Goal: Check status

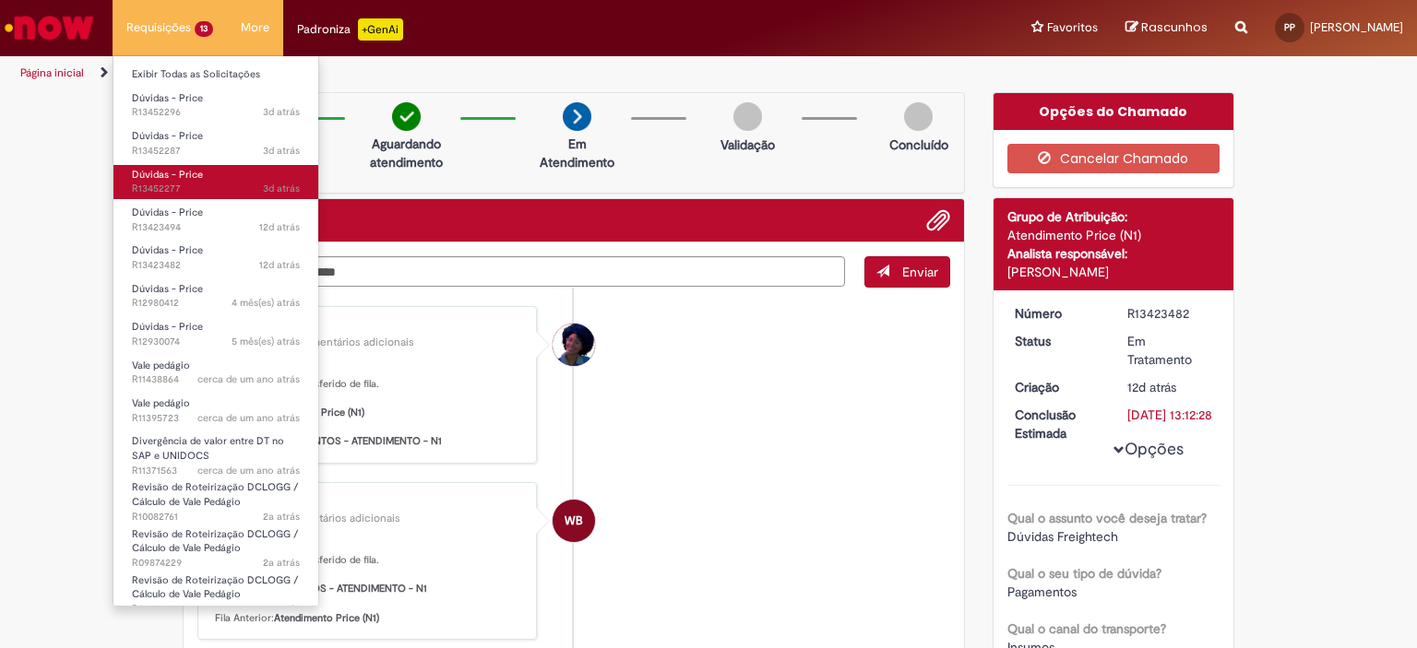
click at [173, 182] on span "3d atrás 3 dias atrás R13452277" at bounding box center [216, 189] width 168 height 15
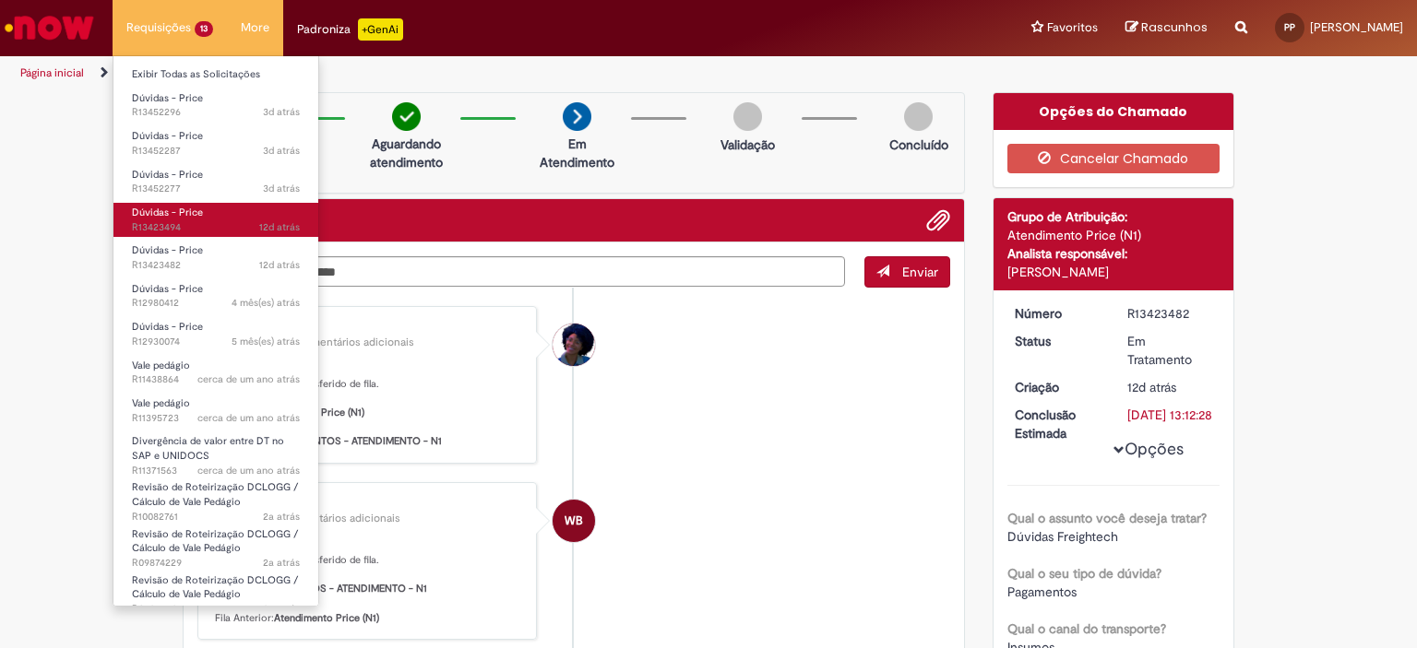
click at [191, 217] on span "Dúvidas - Price" at bounding box center [167, 213] width 71 height 14
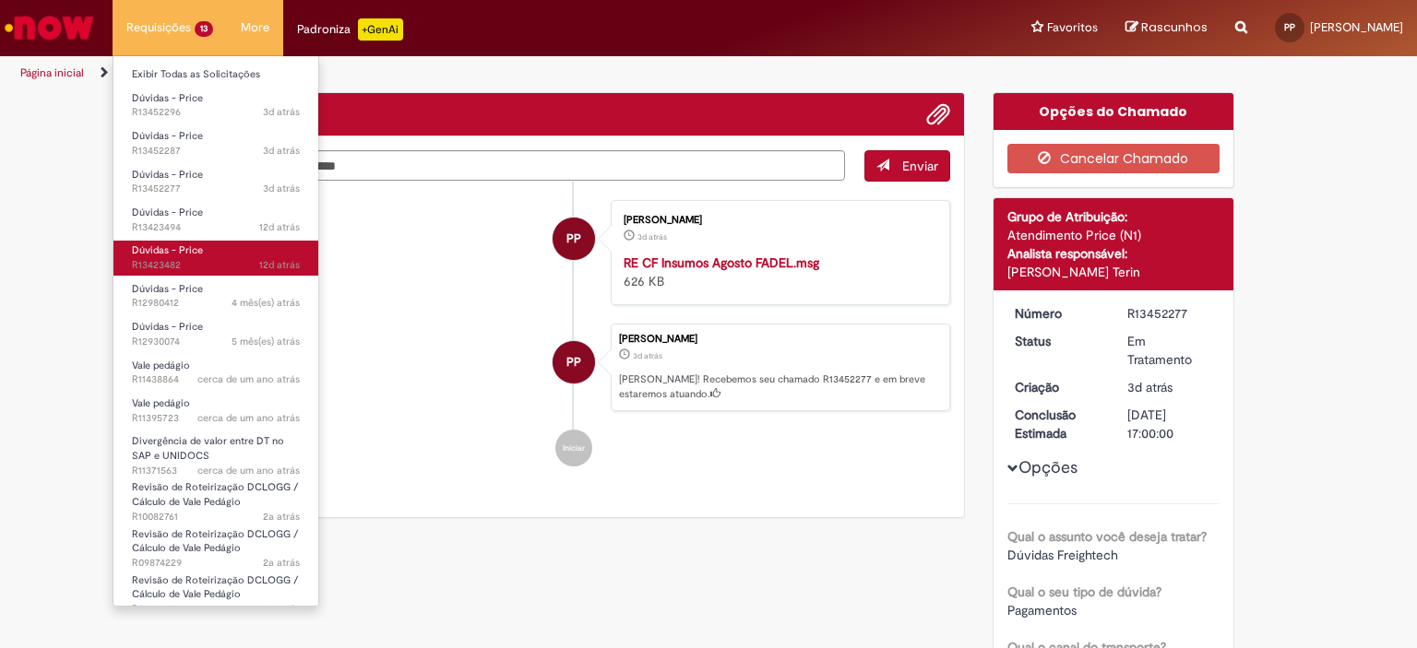
click at [185, 266] on span "12d atrás 12 dias atrás R13423482" at bounding box center [216, 265] width 168 height 15
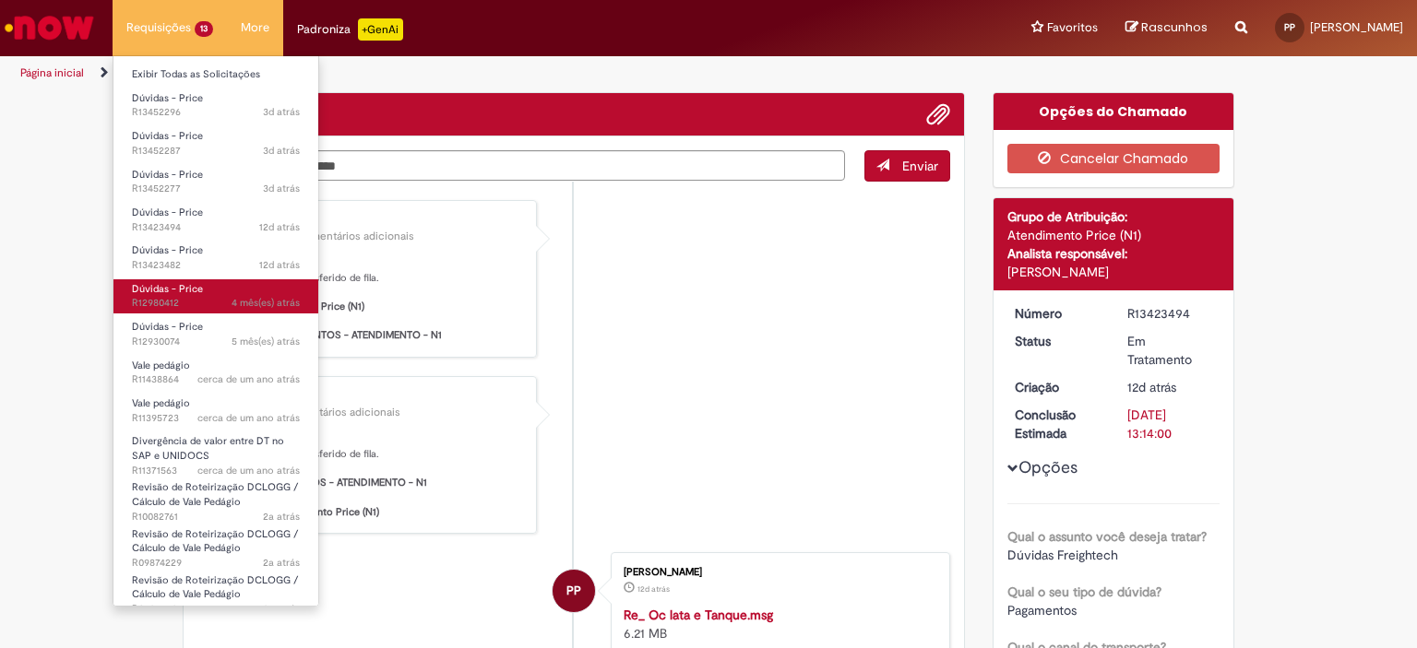
click at [186, 283] on span "Dúvidas - Price" at bounding box center [167, 289] width 71 height 14
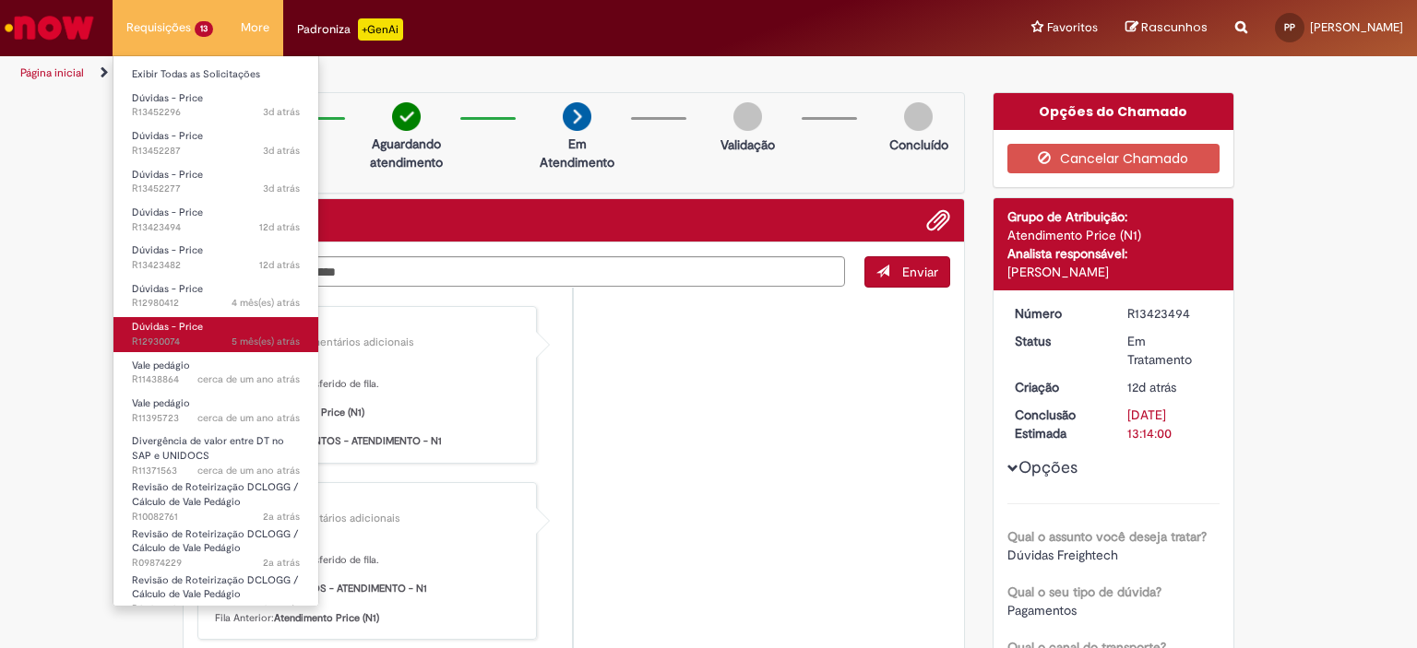
click at [192, 321] on span "Dúvidas - Price" at bounding box center [167, 327] width 71 height 14
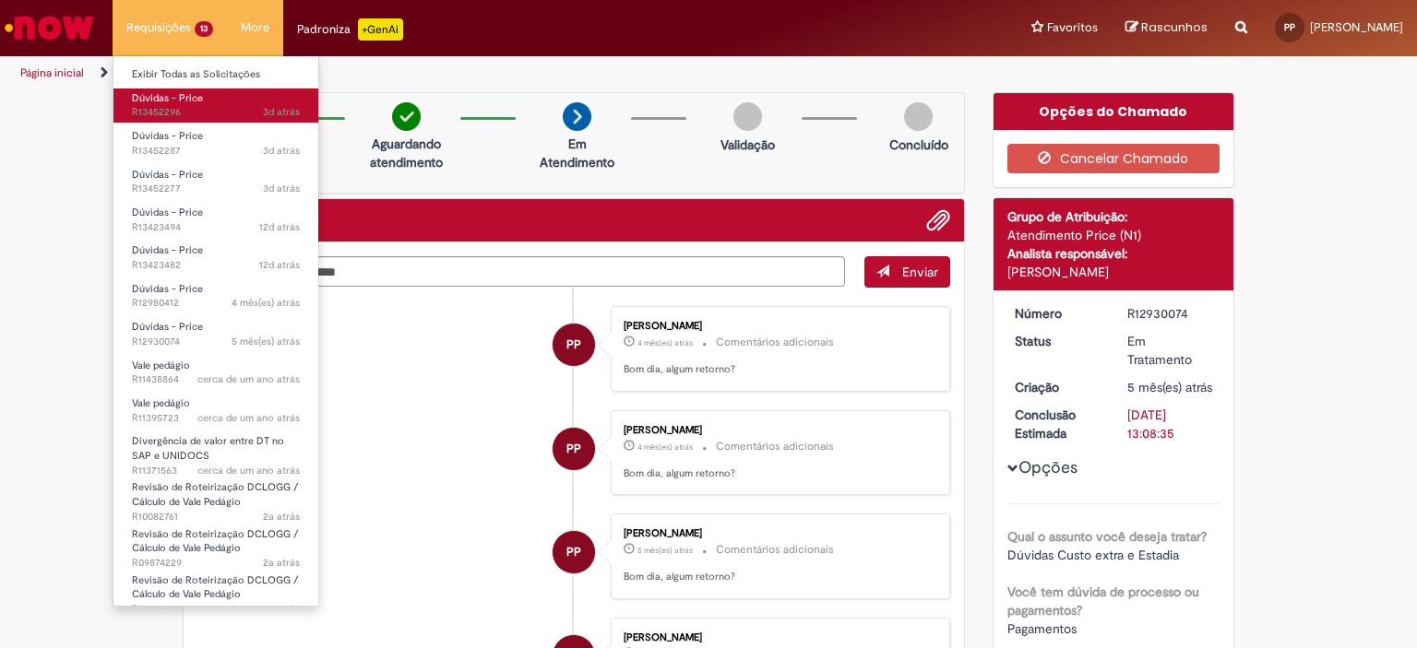
click at [174, 101] on span "Dúvidas - Price" at bounding box center [167, 98] width 71 height 14
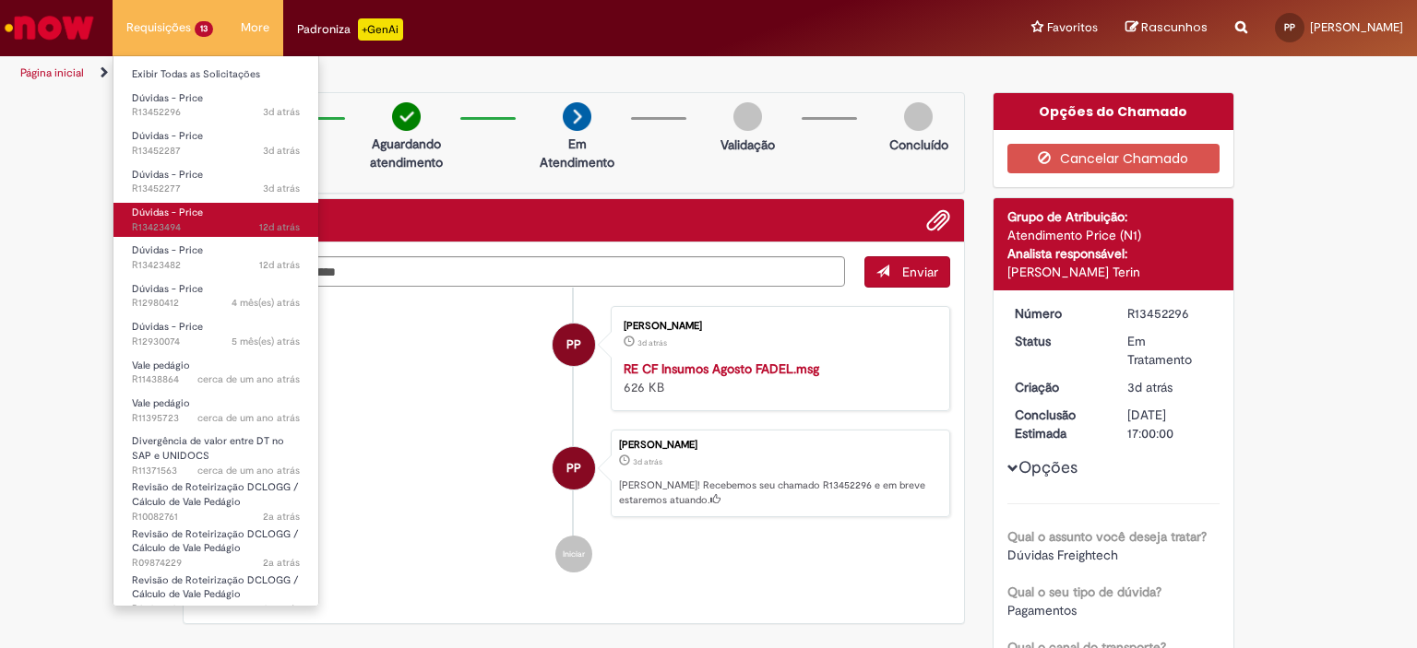
click at [183, 213] on span "Dúvidas - Price" at bounding box center [167, 213] width 71 height 14
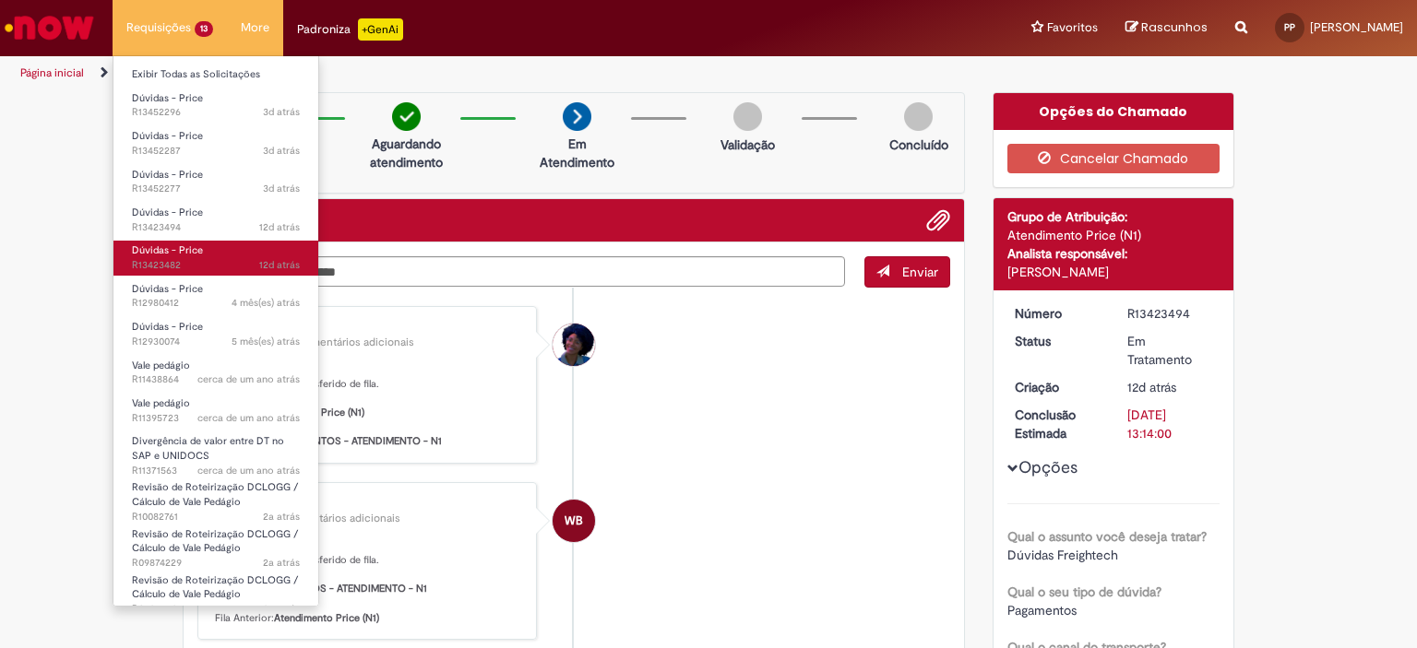
click at [178, 247] on span "Dúvidas - Price" at bounding box center [167, 250] width 71 height 14
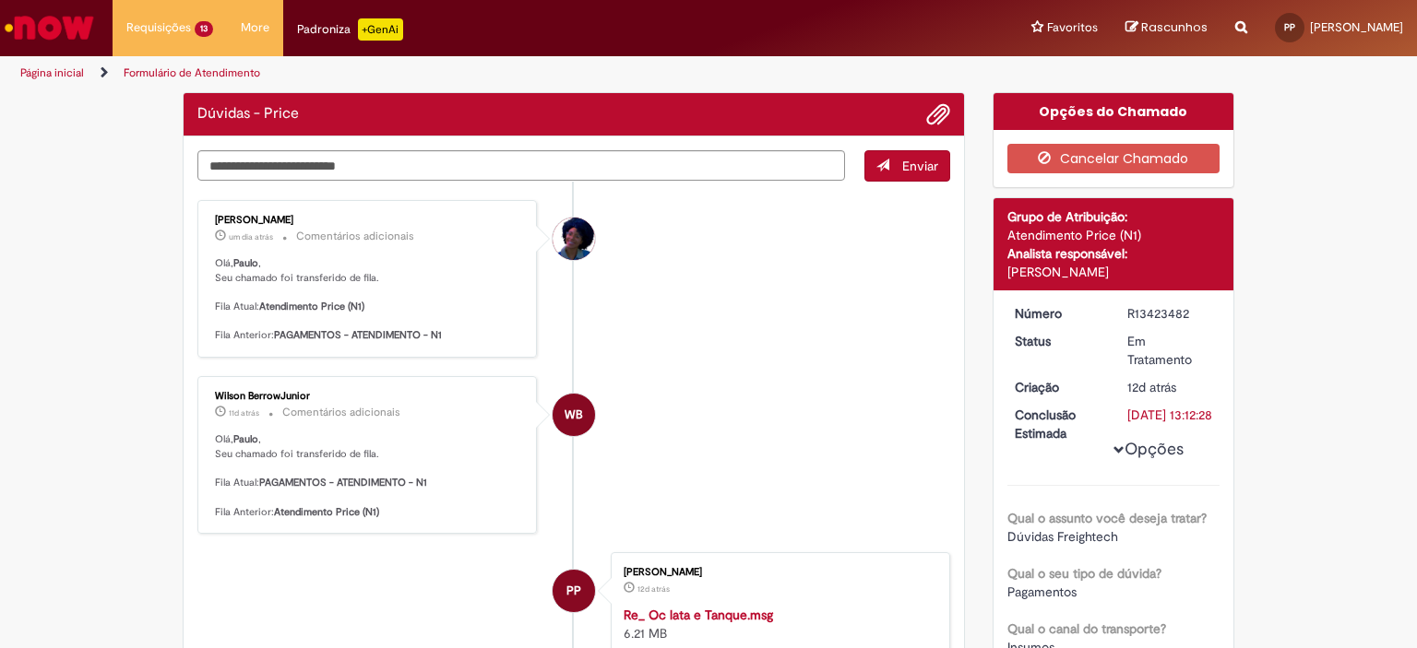
click at [57, 254] on div "Verificar Código de Barras Dúvidas - Price Enviar [PERSON_NAME] um dia atrás um…" at bounding box center [708, 585] width 1417 height 987
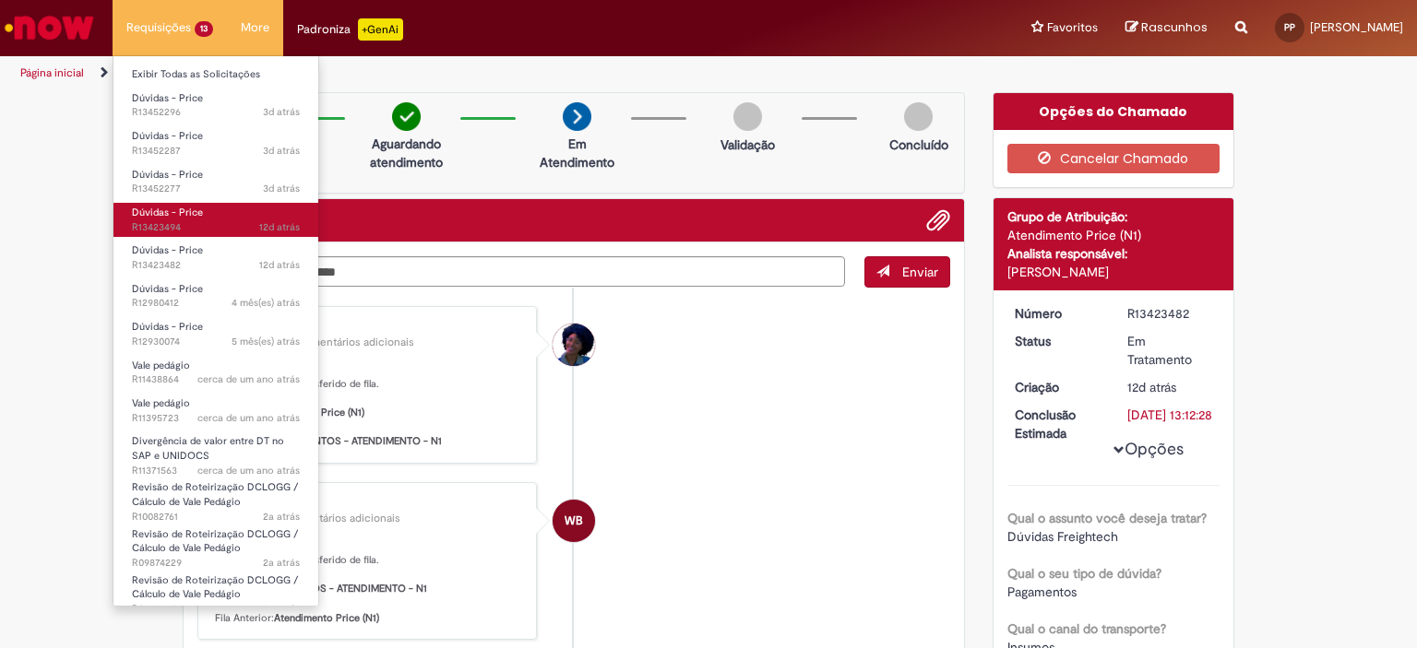
click at [192, 221] on span "12d atrás 12 dias atrás R13423494" at bounding box center [216, 227] width 168 height 15
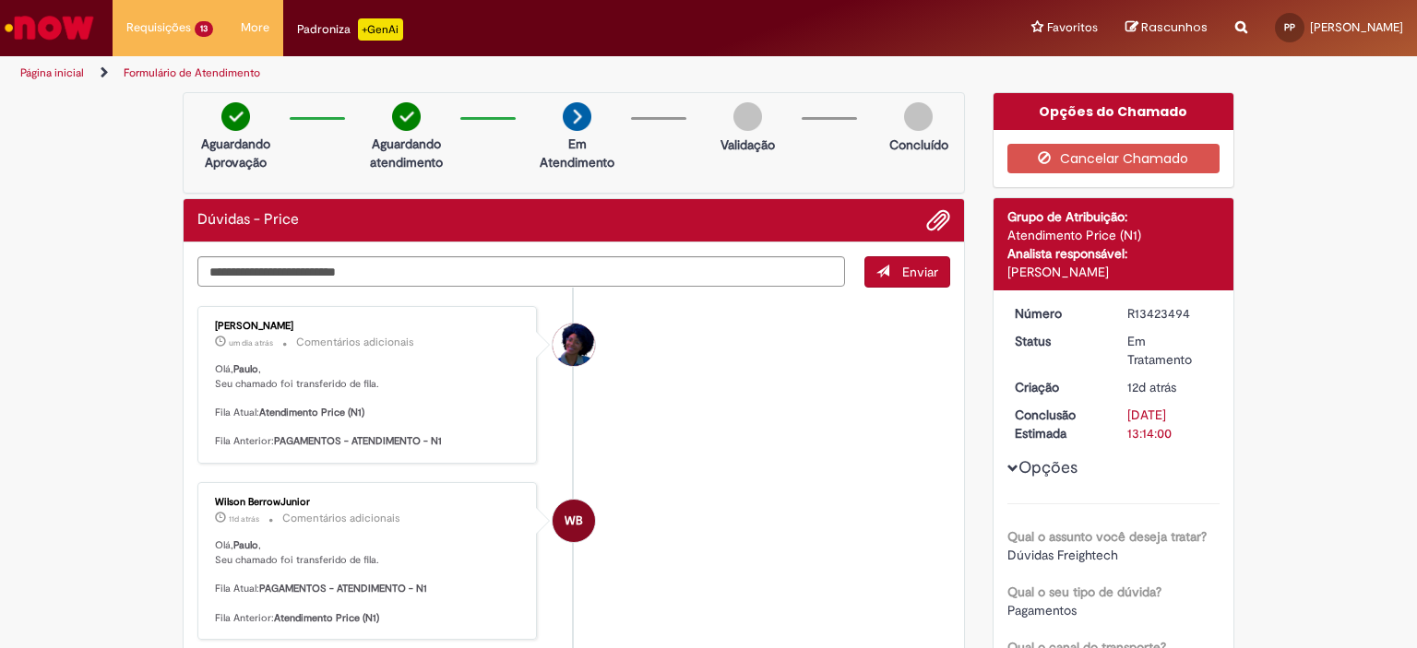
scroll to position [92, 0]
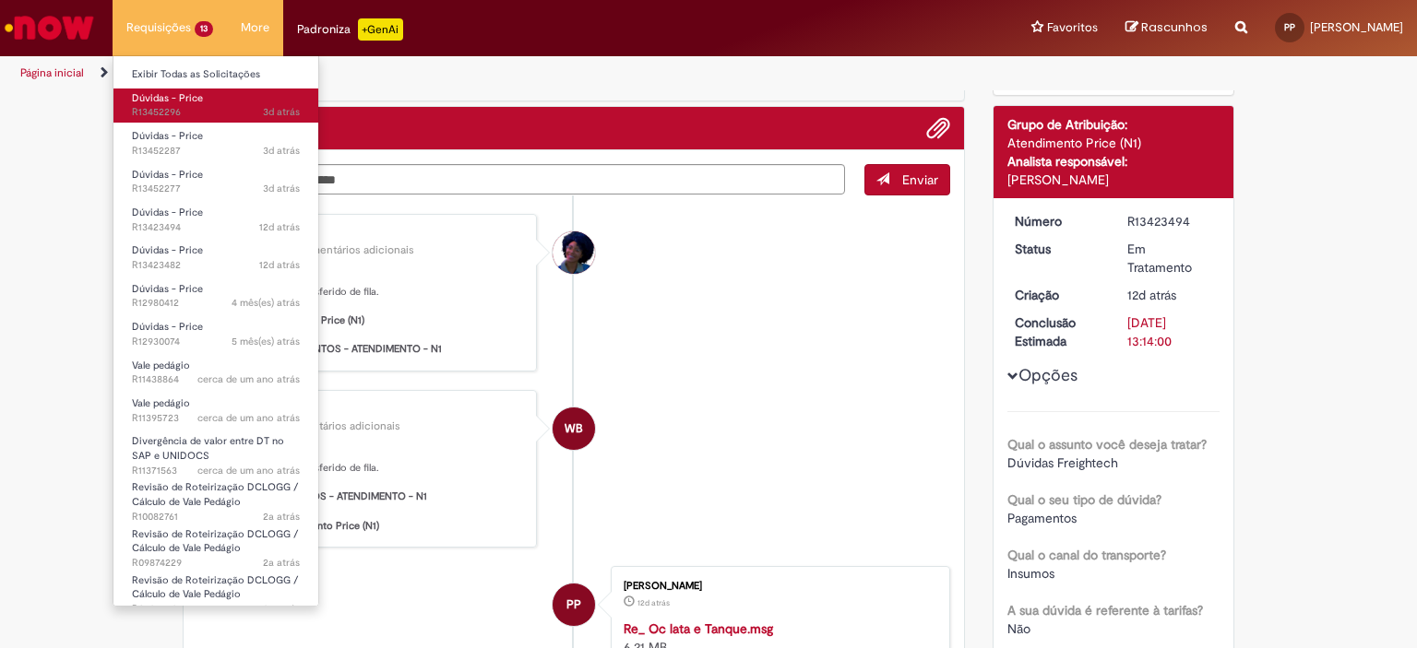
click at [205, 91] on link "Dúvidas - Price 3d atrás 3 dias atrás R13452296" at bounding box center [215, 106] width 205 height 34
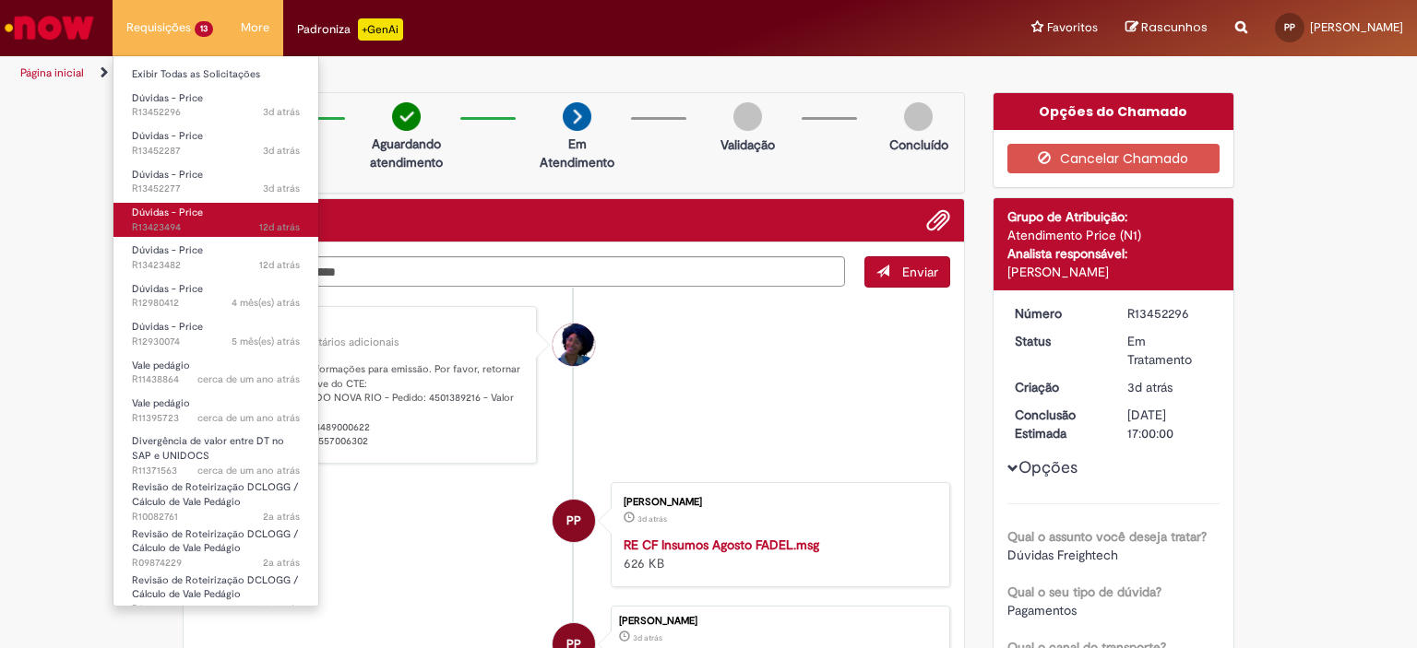
click at [210, 217] on link "Dúvidas - Price 12d atrás 12 dias atrás R13423494" at bounding box center [215, 220] width 205 height 34
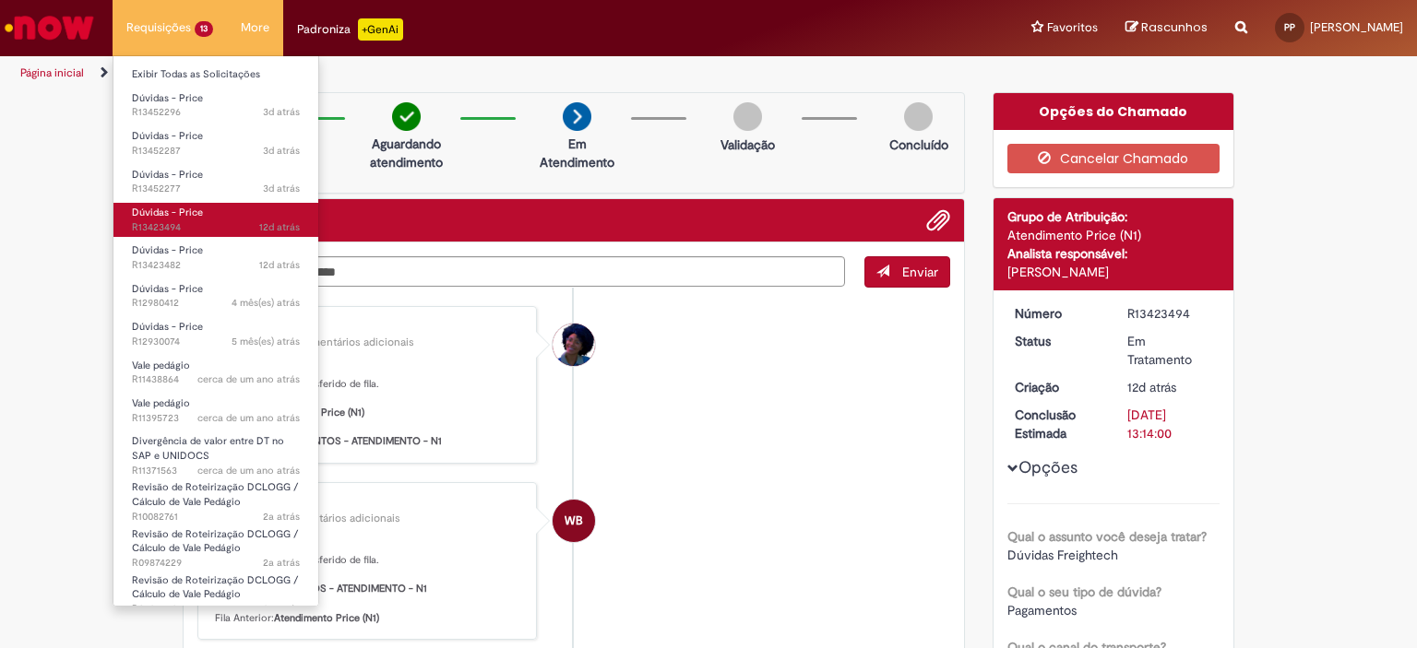
click at [196, 218] on span "Dúvidas - Price" at bounding box center [167, 213] width 71 height 14
click at [186, 215] on span "Dúvidas - Price" at bounding box center [167, 213] width 71 height 14
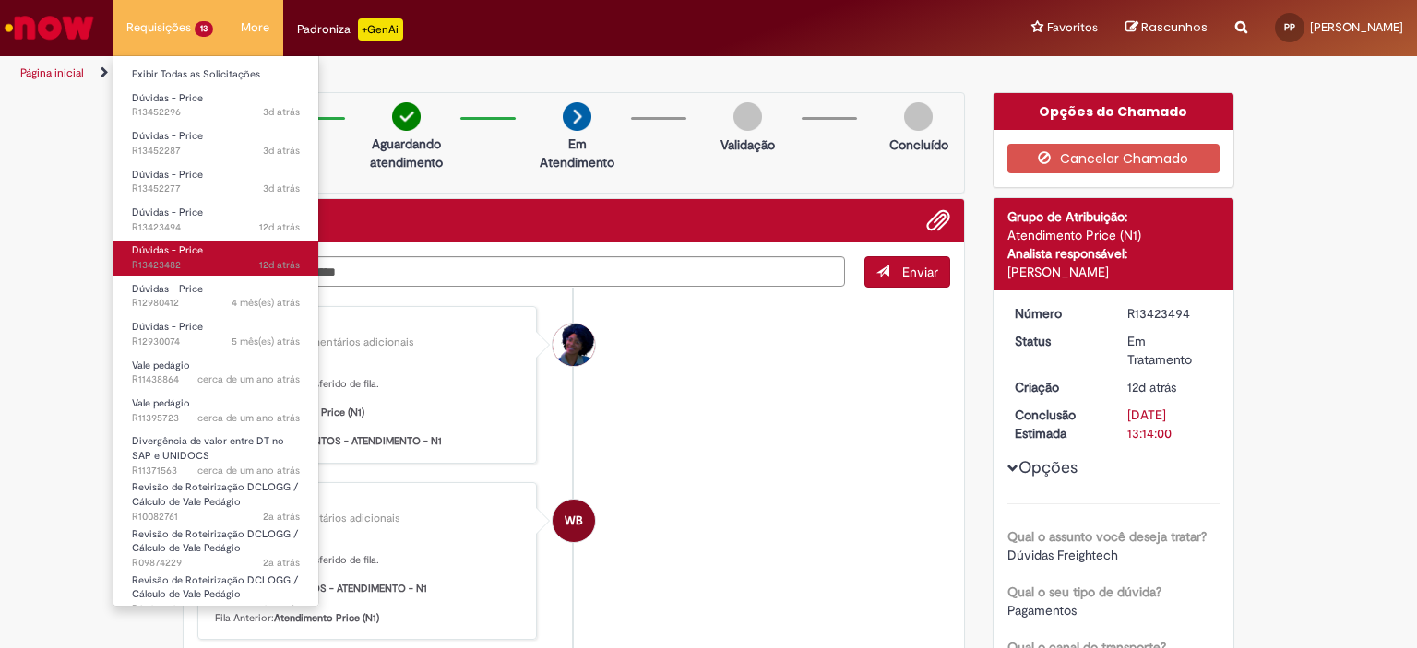
click at [235, 261] on span "12d atrás 12 dias atrás R13423482" at bounding box center [216, 265] width 168 height 15
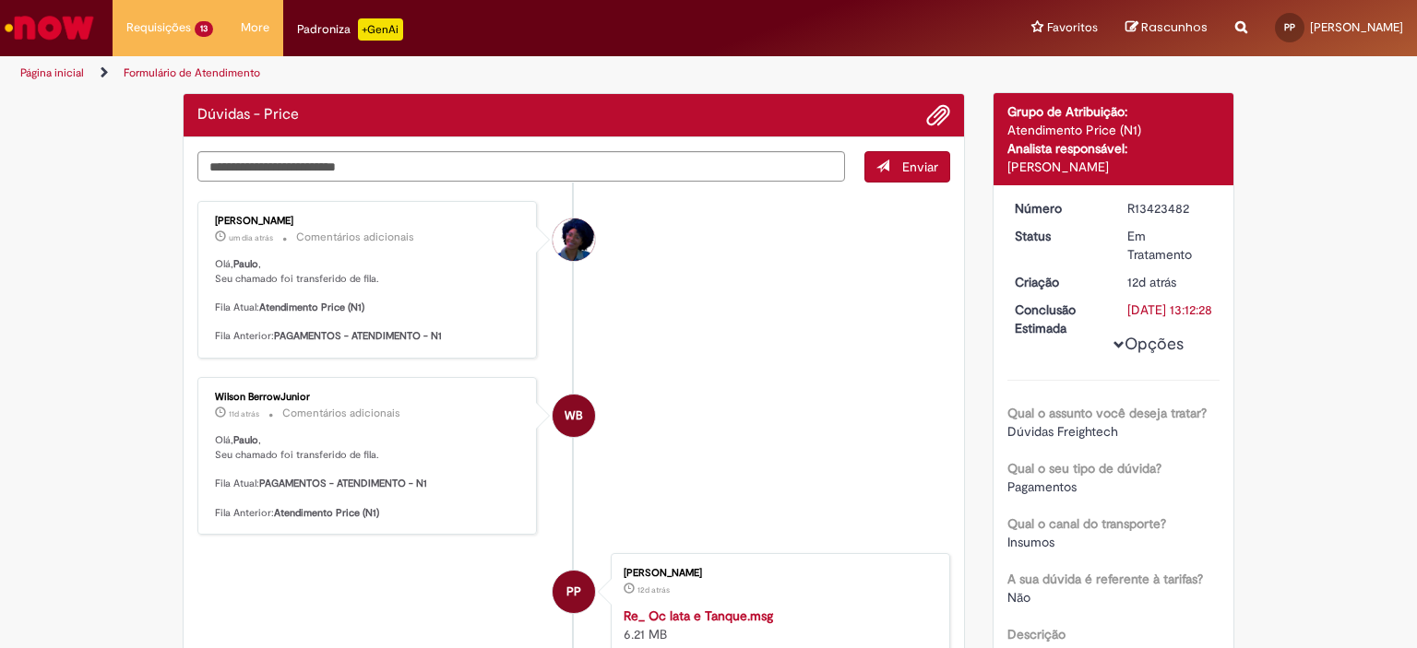
scroll to position [13, 0]
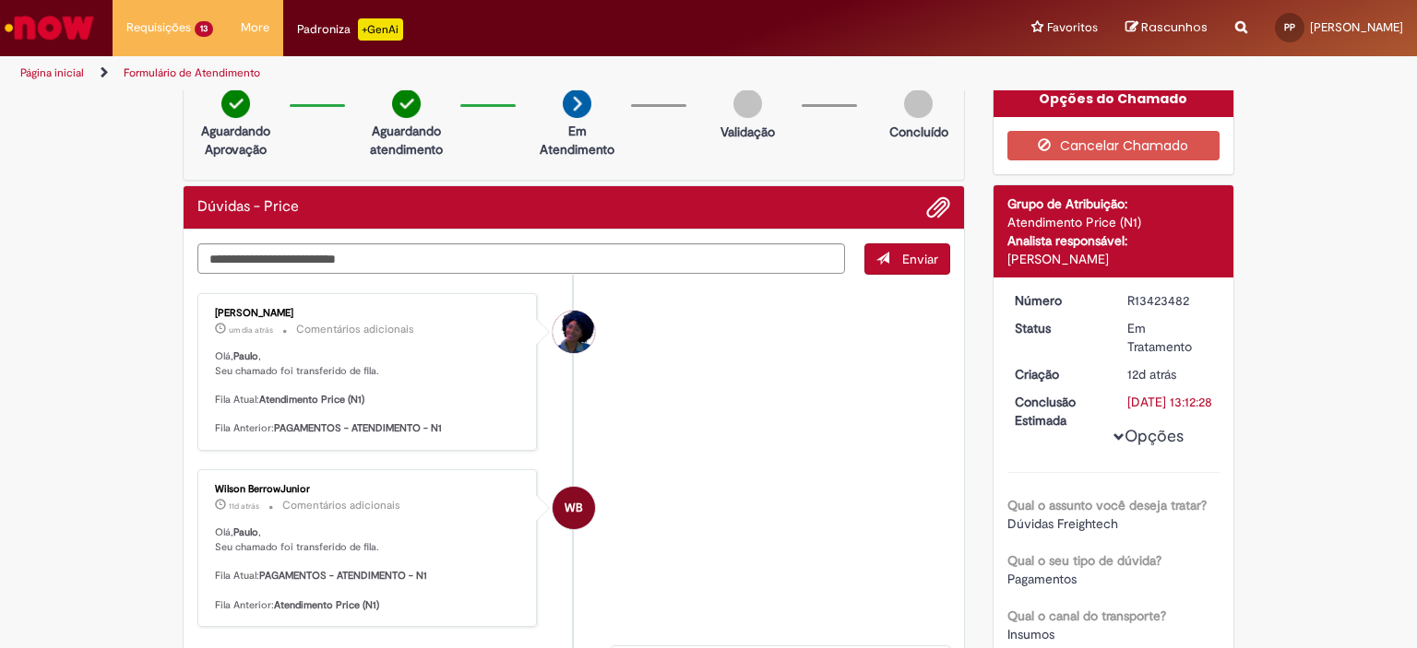
drag, startPoint x: 1133, startPoint y: 295, endPoint x: 1189, endPoint y: 305, distance: 57.2
click at [1189, 305] on dd "R13423482" at bounding box center [1169, 300] width 113 height 18
click at [1189, 305] on div "R13423482" at bounding box center [1170, 300] width 86 height 18
drag, startPoint x: 1119, startPoint y: 297, endPoint x: 1181, endPoint y: 302, distance: 62.0
click at [1181, 302] on dd "R13423482" at bounding box center [1169, 300] width 113 height 18
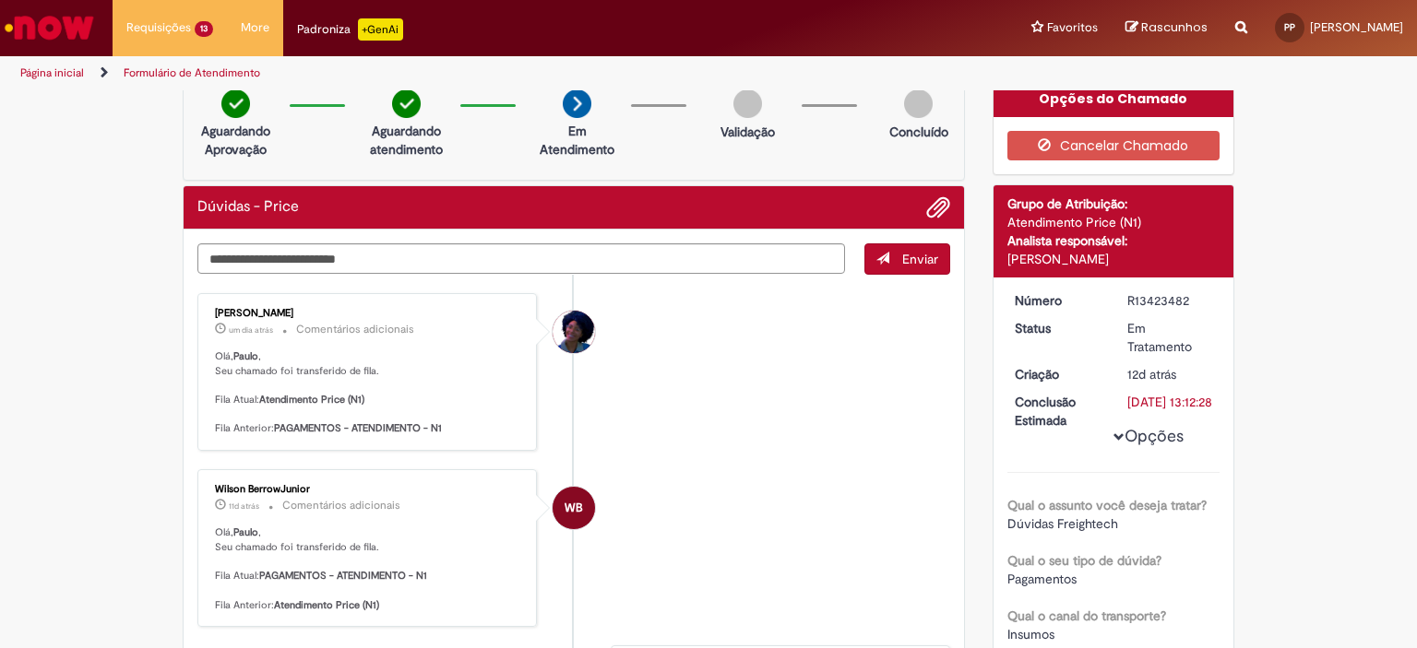
copy div "R13423482"
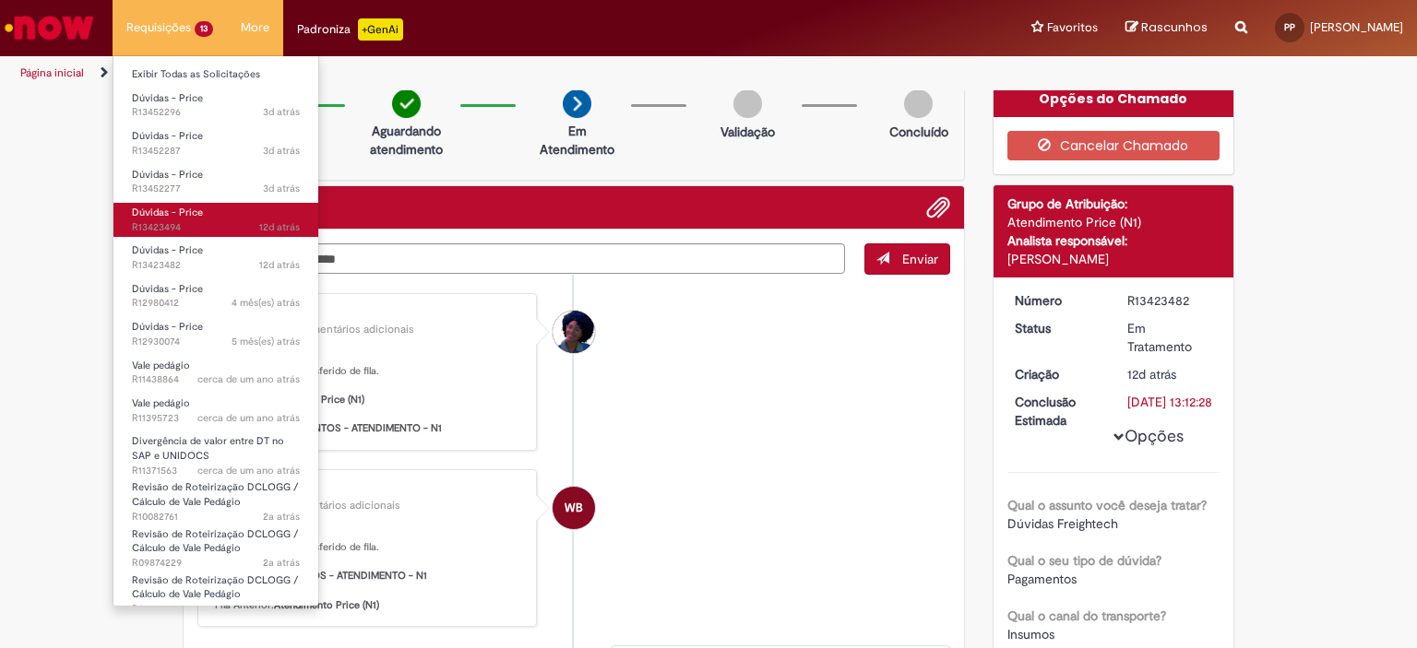
click at [196, 227] on span "12d atrás 12 dias atrás R13423494" at bounding box center [216, 227] width 168 height 15
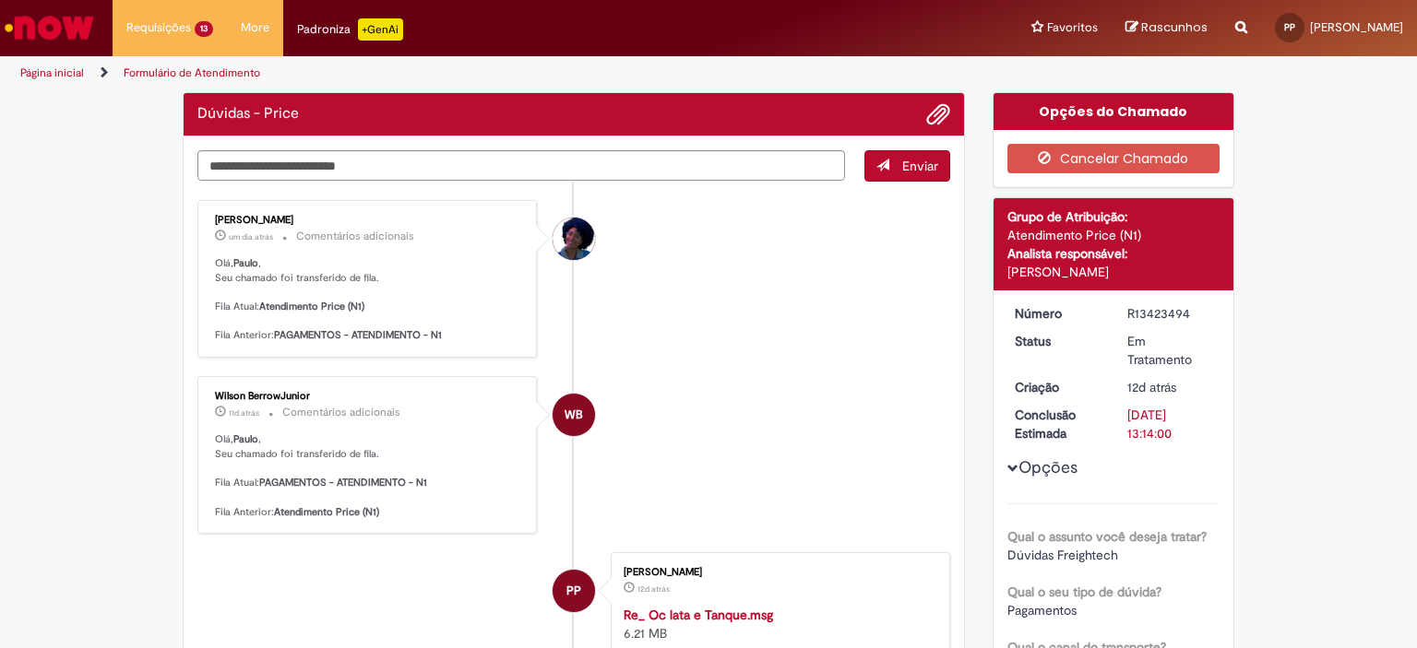
click at [1317, 424] on div "Verificar Código de Barras Dúvidas - Price Enviar [PERSON_NAME] um dia atrás um…" at bounding box center [708, 594] width 1417 height 1005
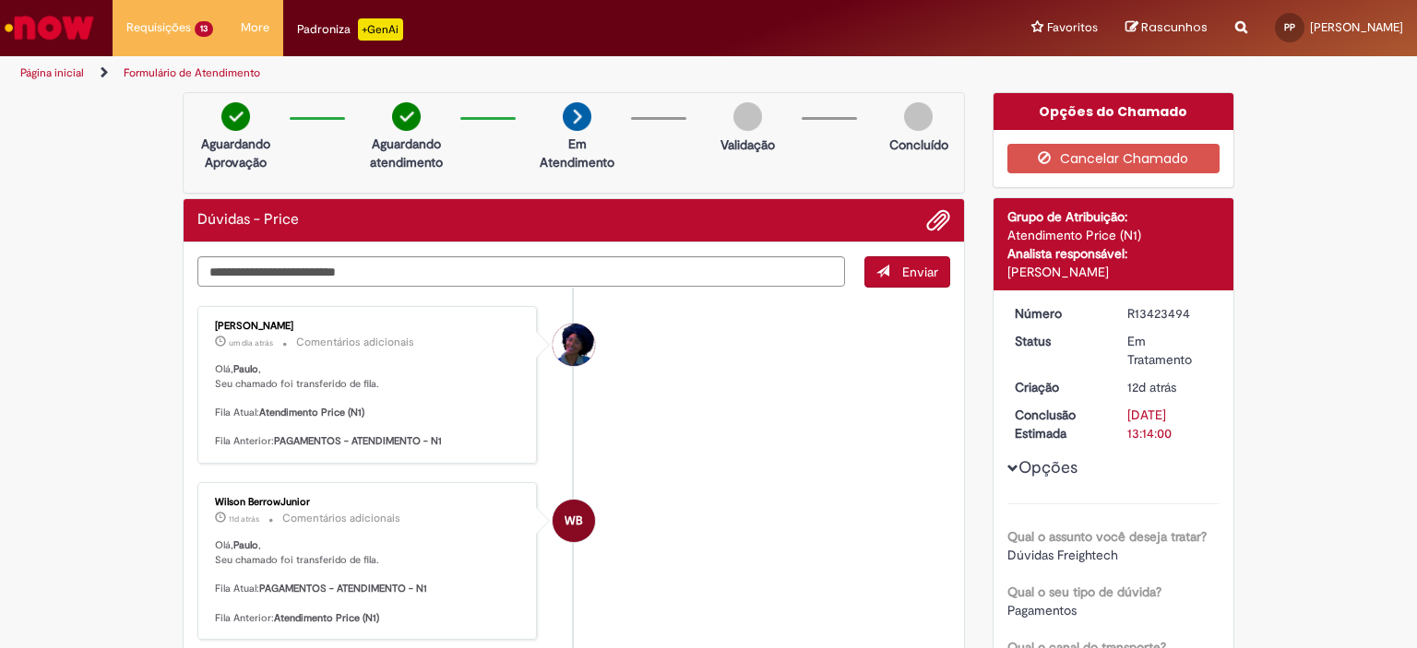
drag, startPoint x: 1118, startPoint y: 315, endPoint x: 1189, endPoint y: 312, distance: 71.1
click at [1189, 312] on dd "R13423494" at bounding box center [1169, 313] width 113 height 18
copy div "R13423494"
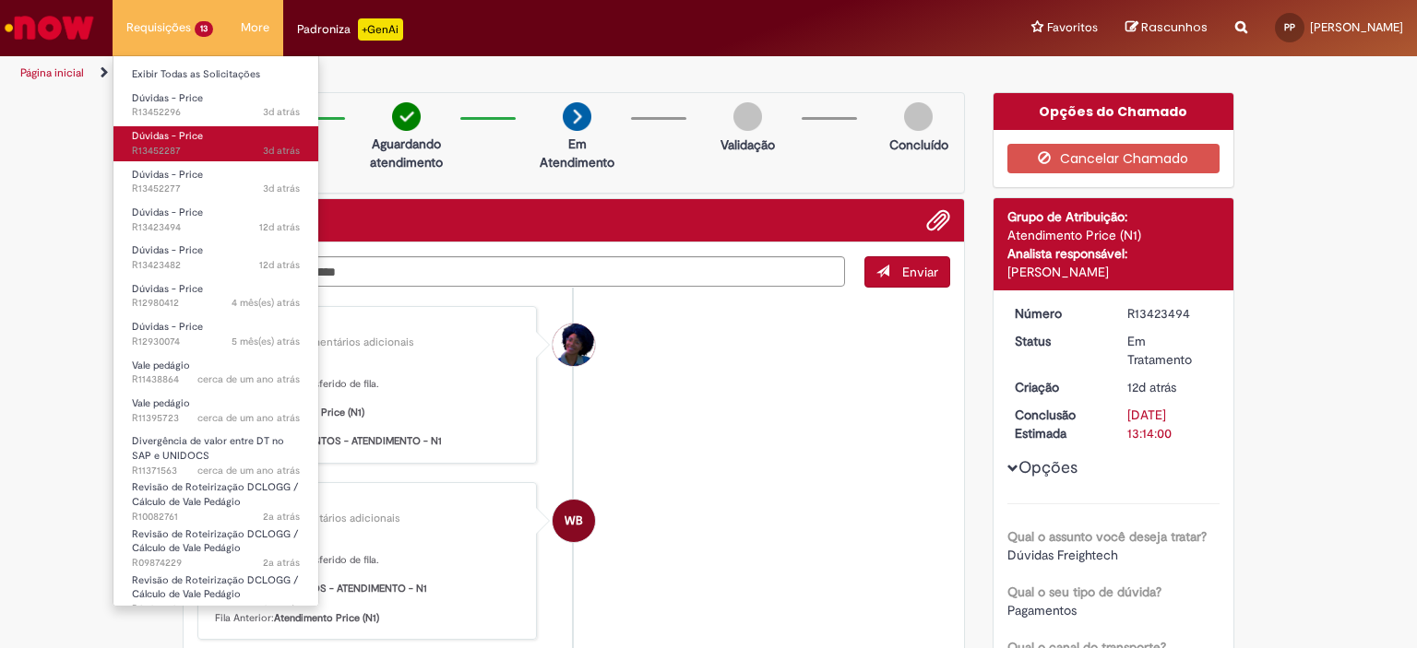
click at [196, 132] on span "Dúvidas - Price" at bounding box center [167, 136] width 71 height 14
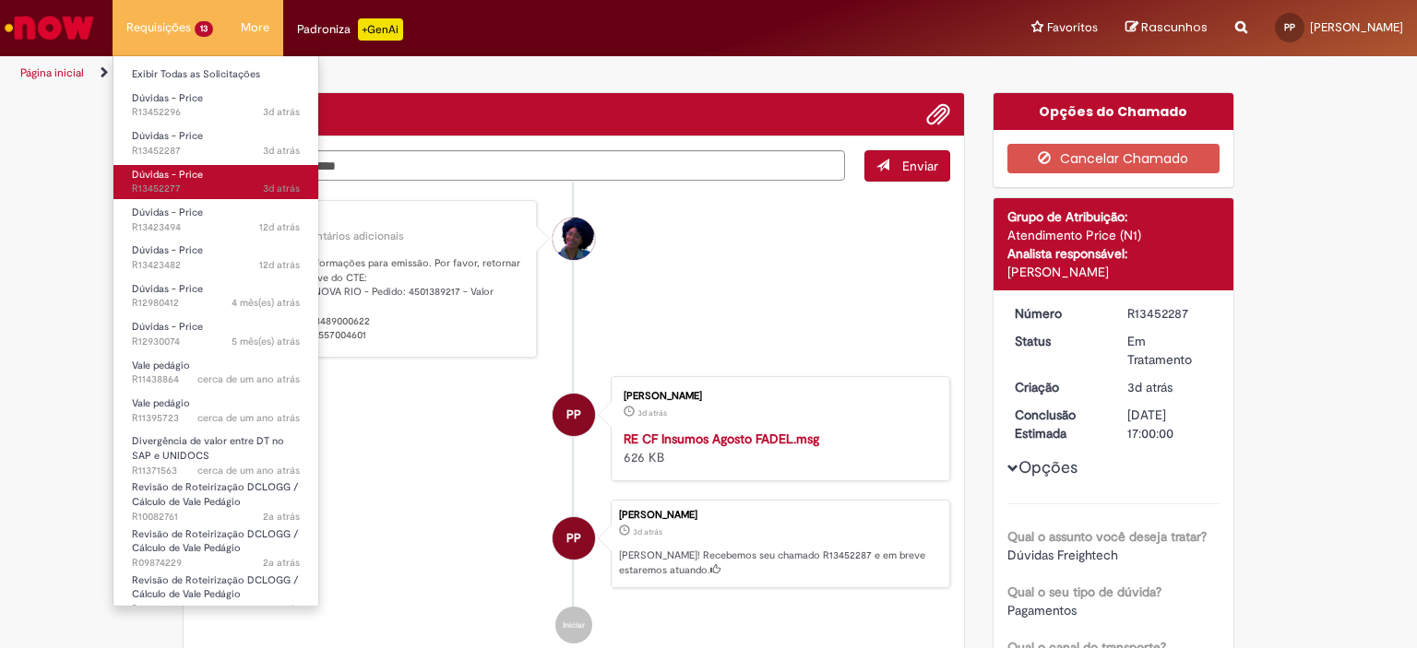
click at [200, 184] on span "3d atrás 3 dias atrás R13452277" at bounding box center [216, 189] width 168 height 15
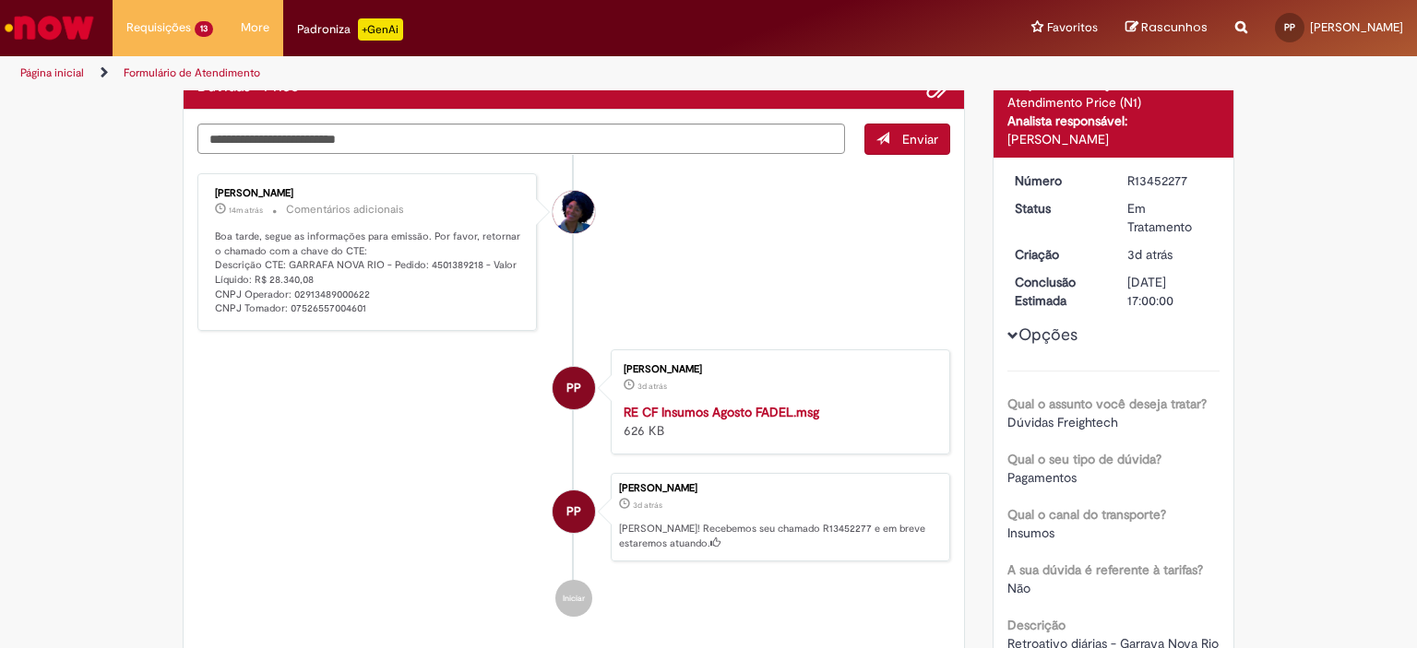
scroll to position [41, 0]
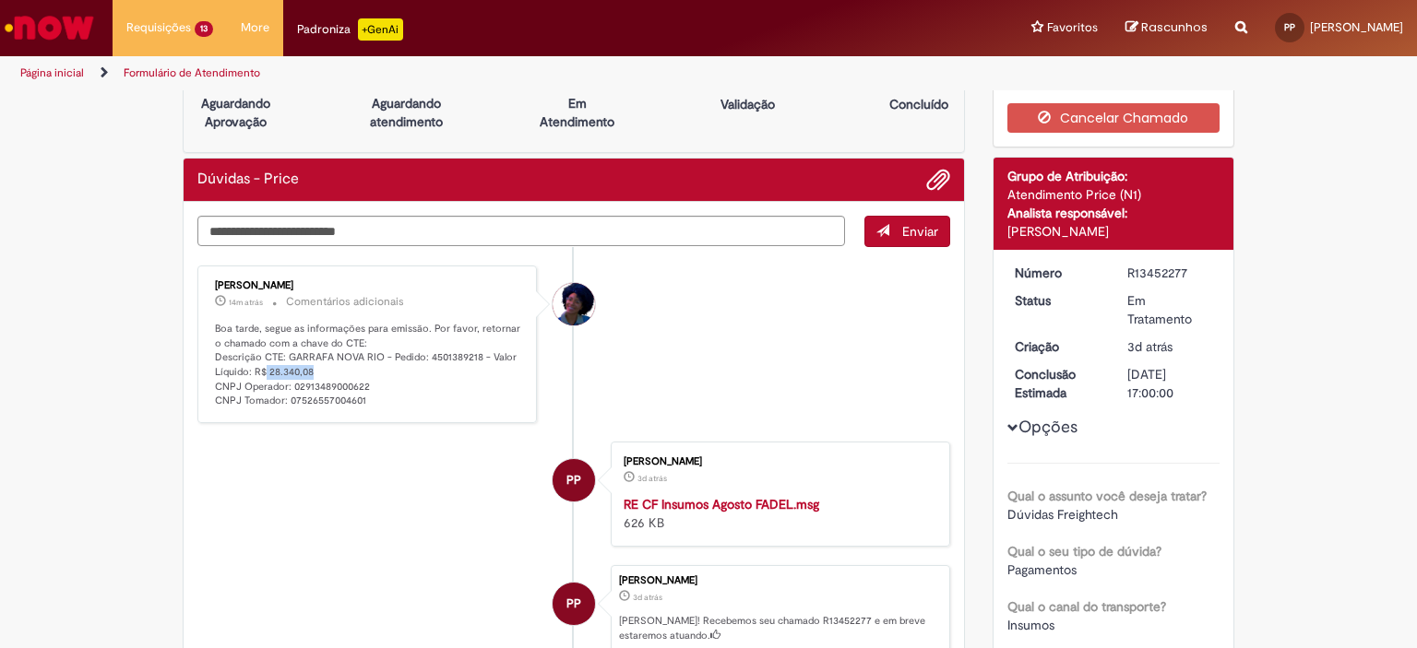
drag, startPoint x: 258, startPoint y: 368, endPoint x: 303, endPoint y: 369, distance: 45.2
click at [303, 369] on p "Boa tarde, segue as informações para emissão. Por favor, retornar o chamado com…" at bounding box center [368, 365] width 307 height 87
click at [267, 429] on ul "[PERSON_NAME] 16m atrás 16 minutos atrás Comentários adicionais Boa tarde, segu…" at bounding box center [573, 487] width 753 height 481
drag, startPoint x: 256, startPoint y: 369, endPoint x: 334, endPoint y: 379, distance: 78.1
click at [334, 379] on p "Boa tarde, segue as informações para emissão. Por favor, retornar o chamado com…" at bounding box center [368, 365] width 307 height 87
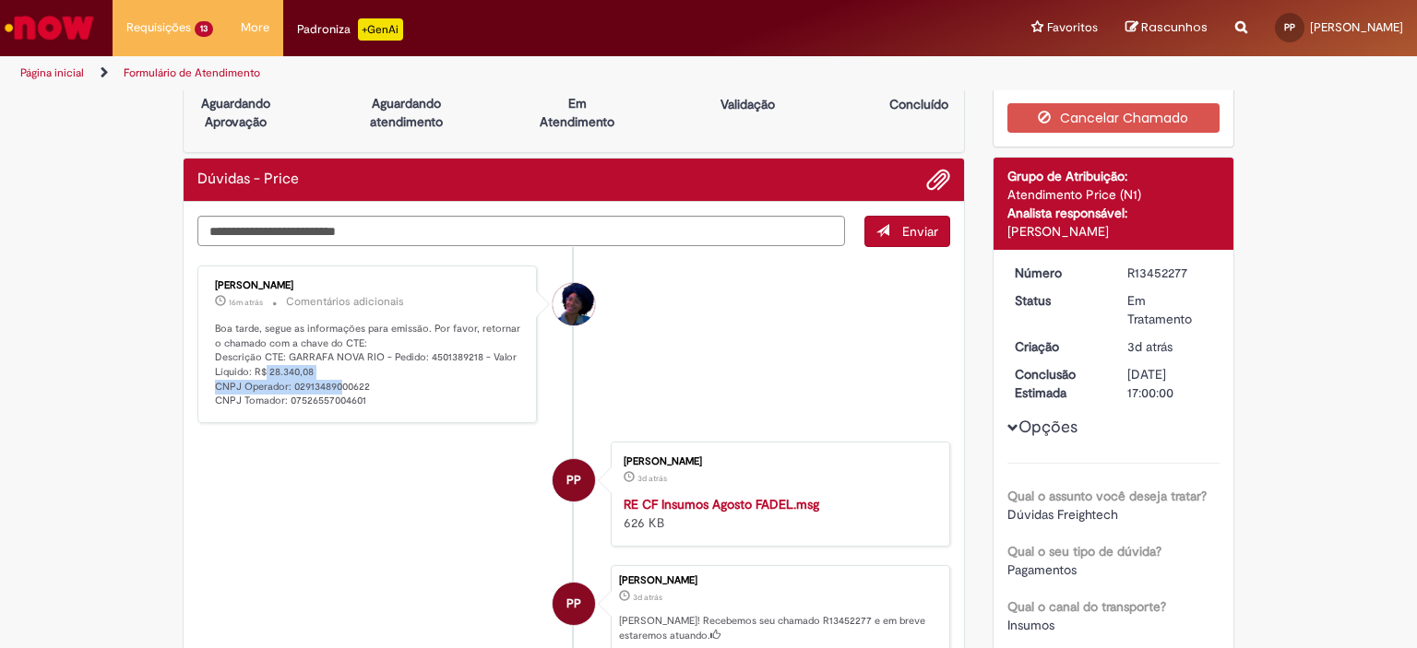
click at [313, 370] on p "Boa tarde, segue as informações para emissão. Por favor, retornar o chamado com…" at bounding box center [368, 365] width 307 height 87
drag, startPoint x: 313, startPoint y: 370, endPoint x: 259, endPoint y: 368, distance: 53.5
click at [259, 368] on p "Boa tarde, segue as informações para emissão. Por favor, retornar o chamado com…" at bounding box center [368, 365] width 307 height 87
click at [307, 398] on p "Boa tarde, segue as informações para emissão. Por favor, retornar o chamado com…" at bounding box center [368, 365] width 307 height 87
click at [295, 371] on p "Boa tarde, segue as informações para emissão. Por favor, retornar o chamado com…" at bounding box center [368, 365] width 307 height 87
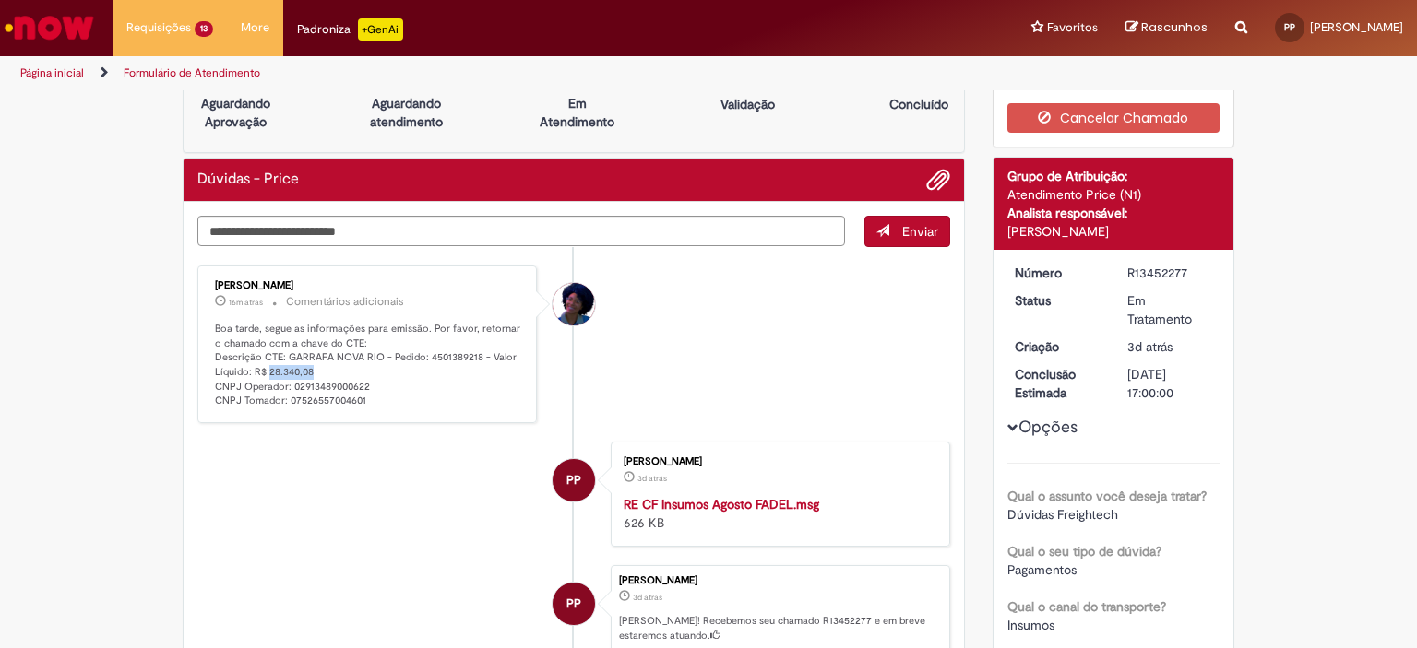
click at [295, 371] on p "Boa tarde, segue as informações para emissão. Por favor, retornar o chamado com…" at bounding box center [368, 365] width 307 height 87
